Goal: Information Seeking & Learning: Check status

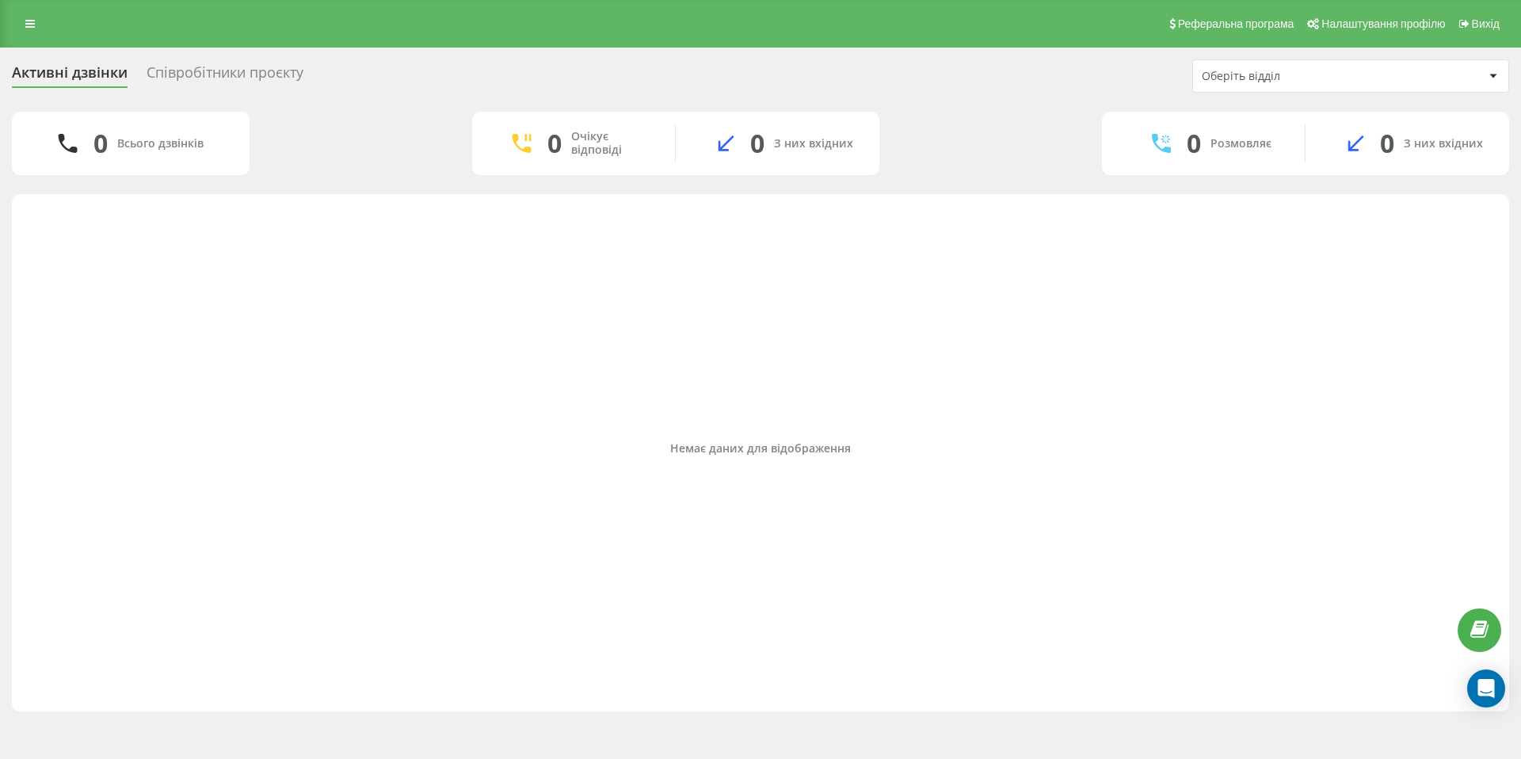
click at [215, 75] on div "Співробітники проєкту" at bounding box center [225, 76] width 157 height 25
click at [208, 74] on div "Співробітники проєкту" at bounding box center [225, 76] width 157 height 25
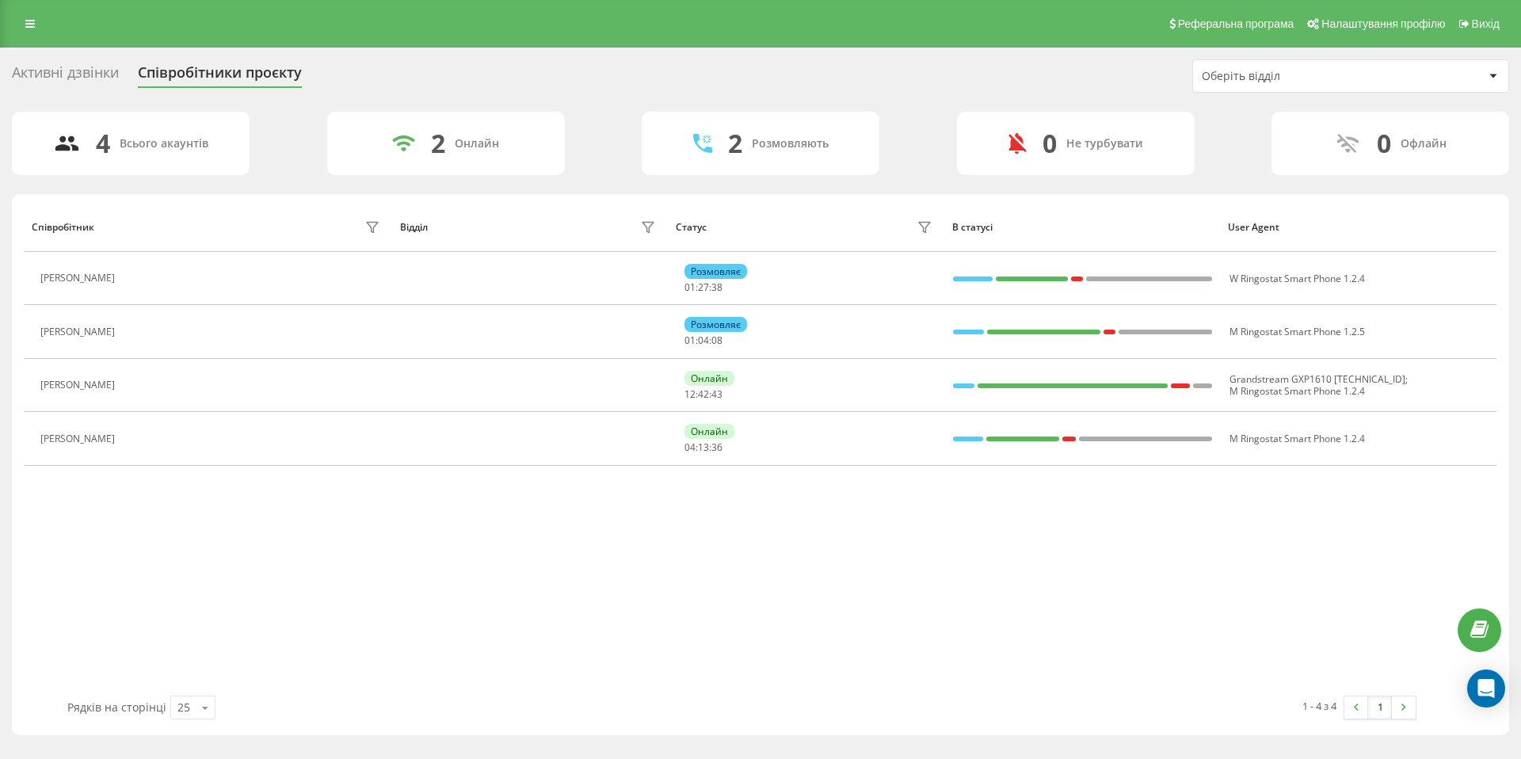
click at [61, 79] on div "Активні дзвінки" at bounding box center [65, 76] width 107 height 25
click at [52, 71] on div "Активні дзвінки" at bounding box center [65, 76] width 107 height 25
click at [51, 71] on div "Активні дзвінки" at bounding box center [65, 76] width 107 height 25
click at [49, 71] on div "Активні дзвінки" at bounding box center [65, 76] width 107 height 25
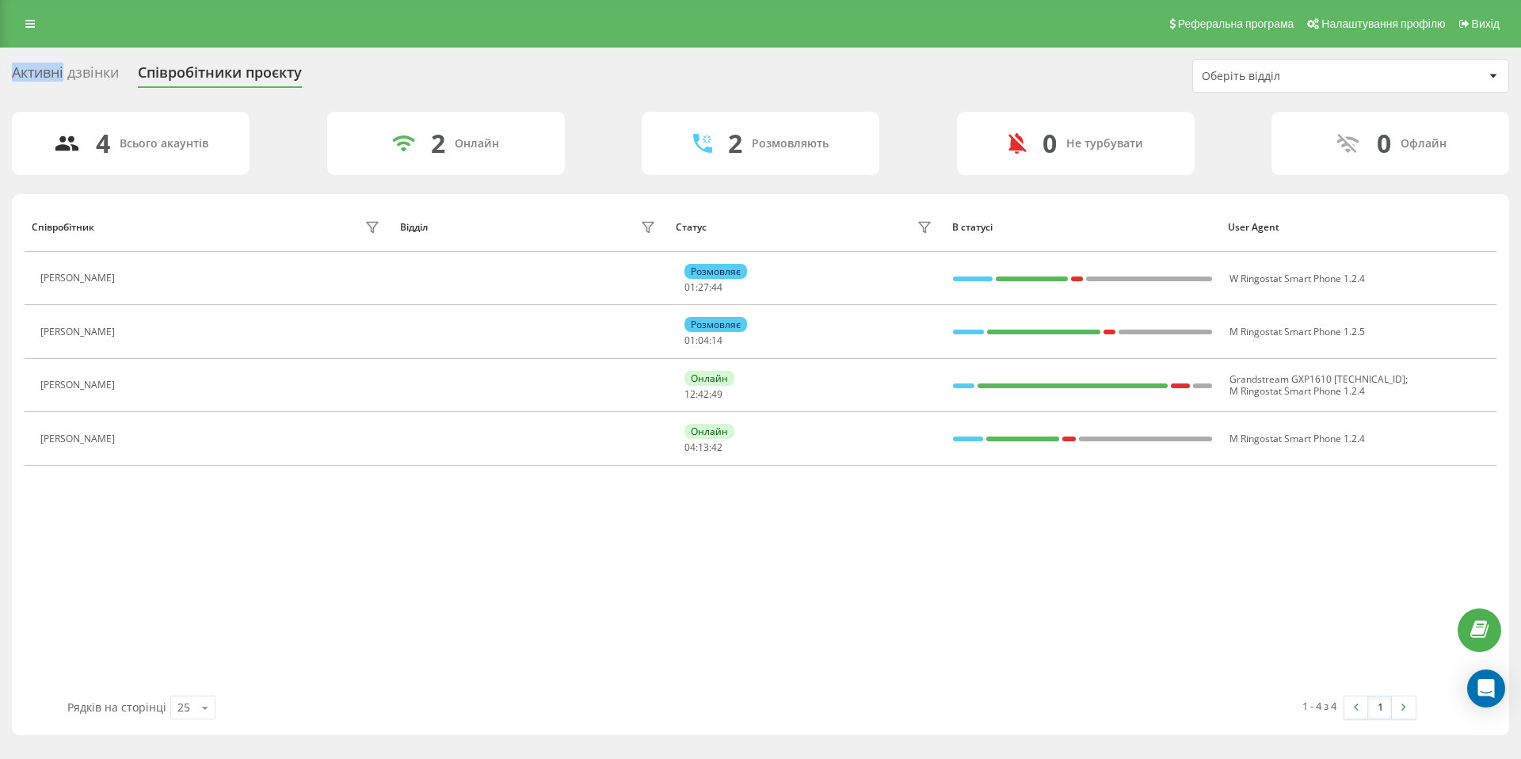
click at [49, 71] on div "Активні дзвінки" at bounding box center [65, 76] width 107 height 25
click at [67, 74] on div "Активні дзвінки" at bounding box center [65, 76] width 107 height 25
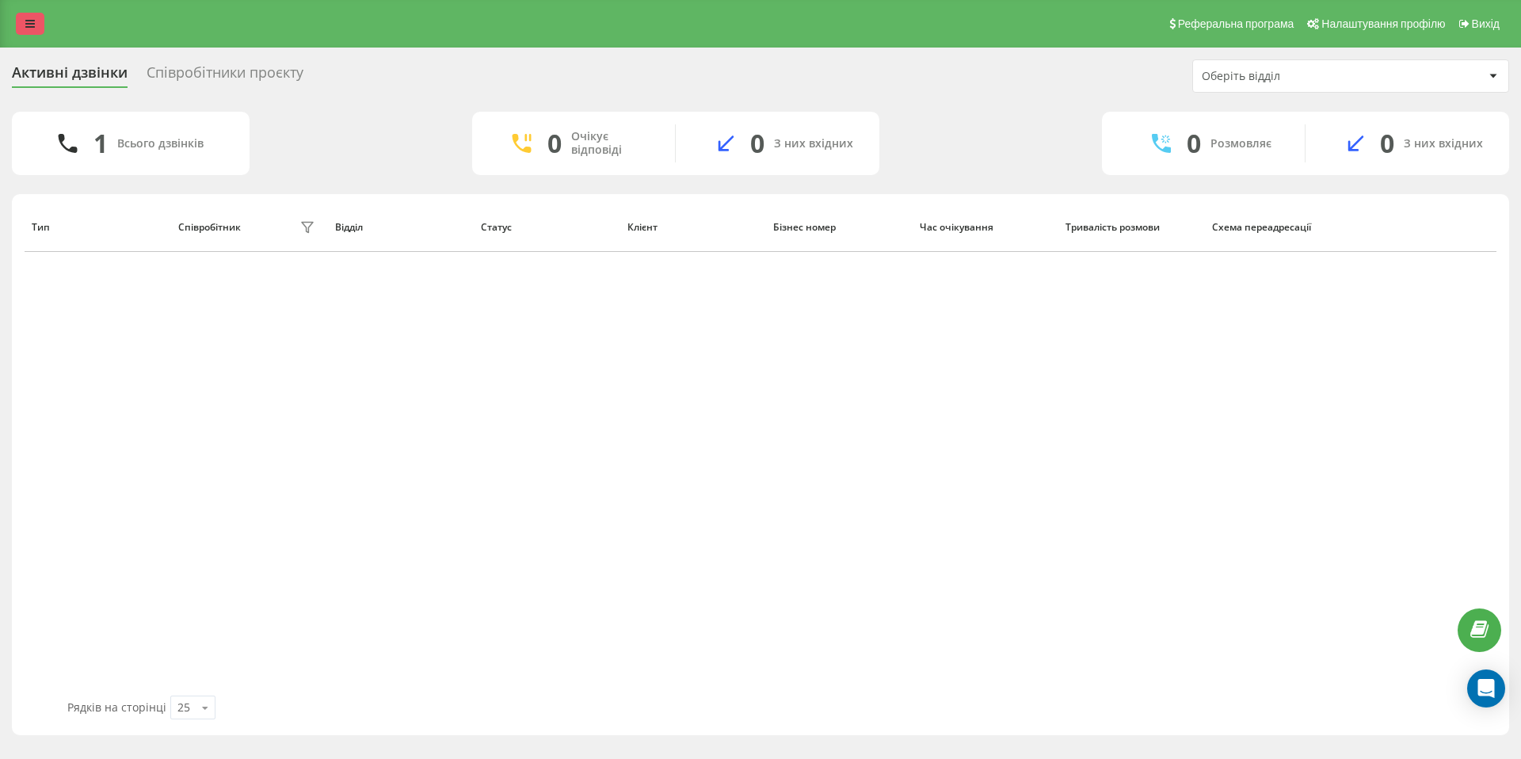
click at [29, 22] on icon at bounding box center [30, 23] width 10 height 11
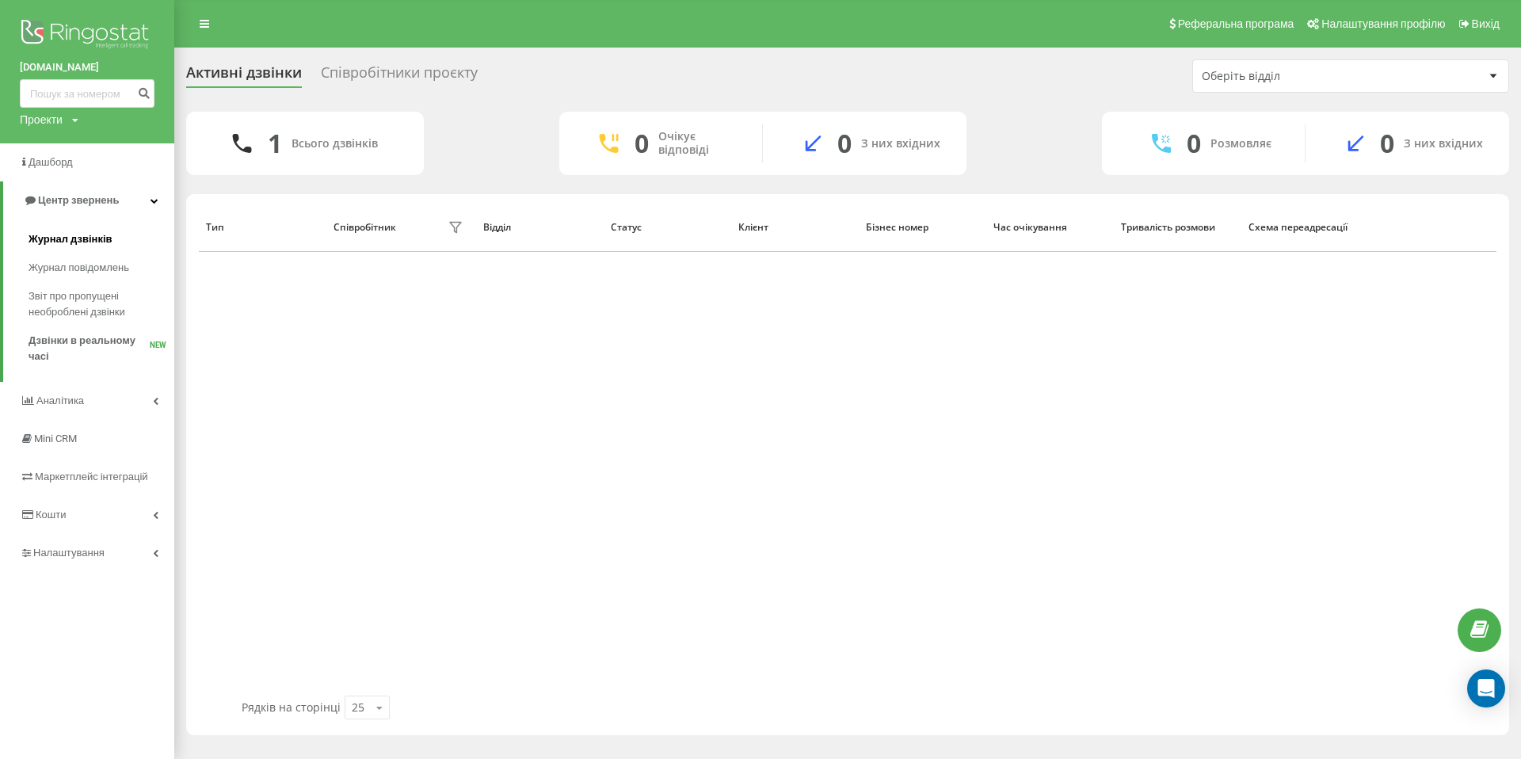
click at [53, 240] on span "Журнал дзвінків" at bounding box center [71, 239] width 84 height 16
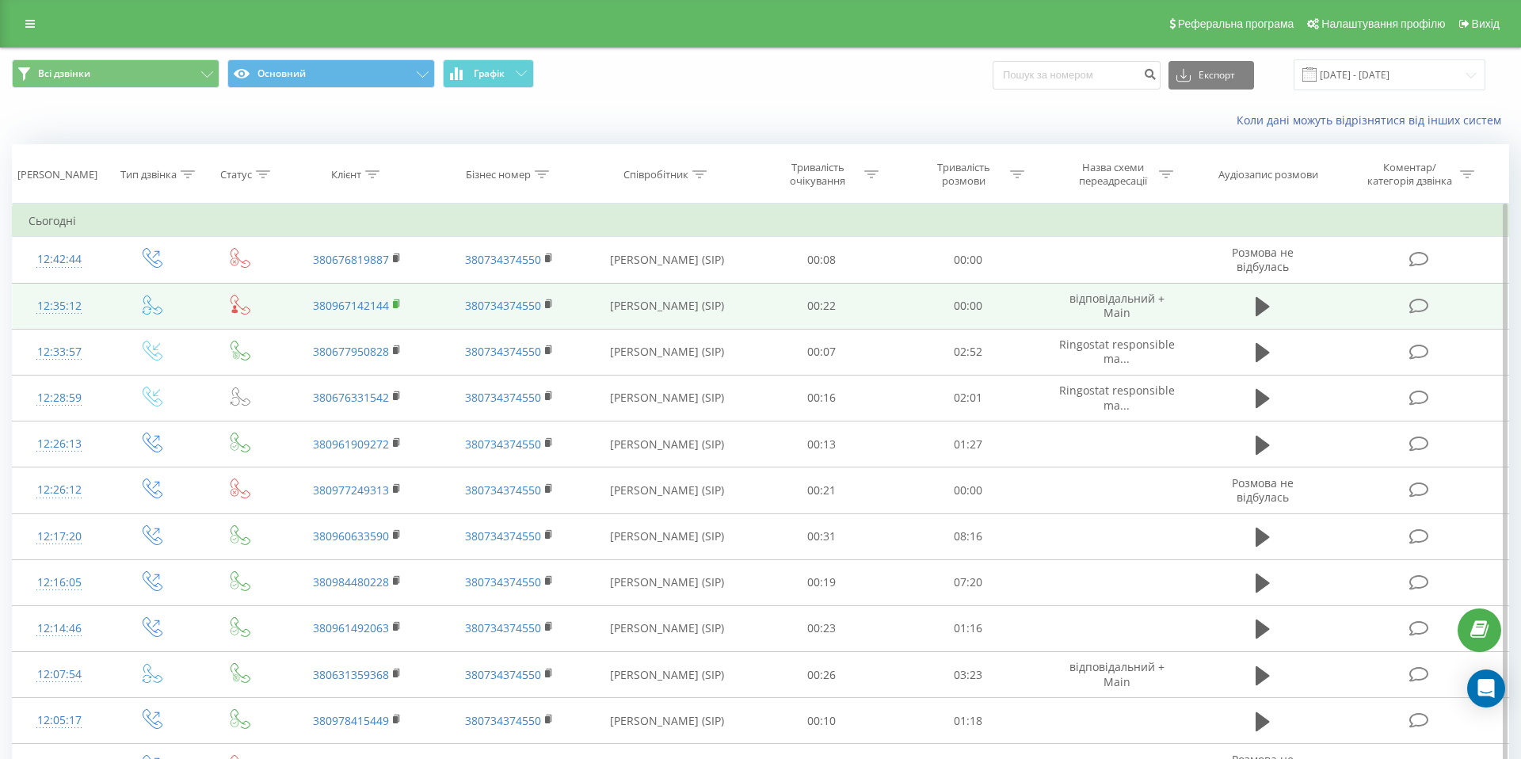
click at [396, 304] on rect at bounding box center [395, 304] width 5 height 7
